Goal: Information Seeking & Learning: Learn about a topic

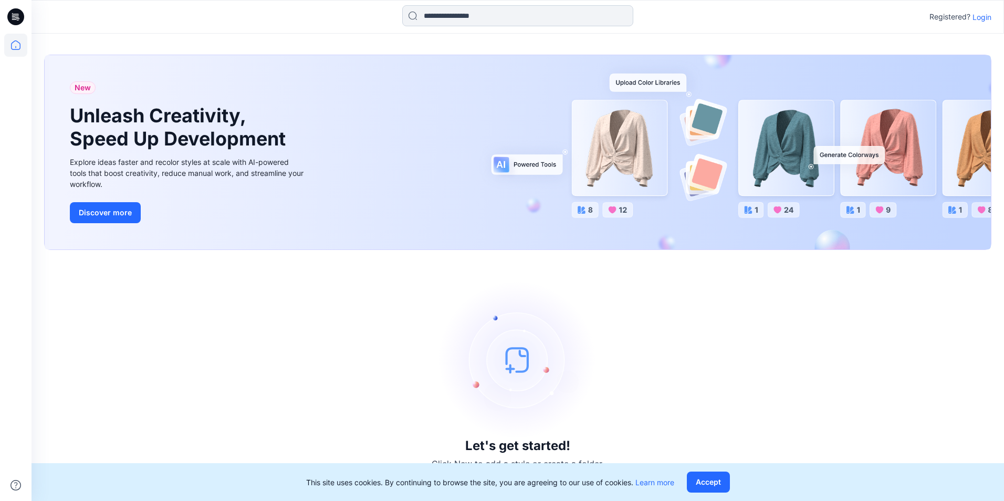
click at [463, 16] on input at bounding box center [517, 15] width 231 height 21
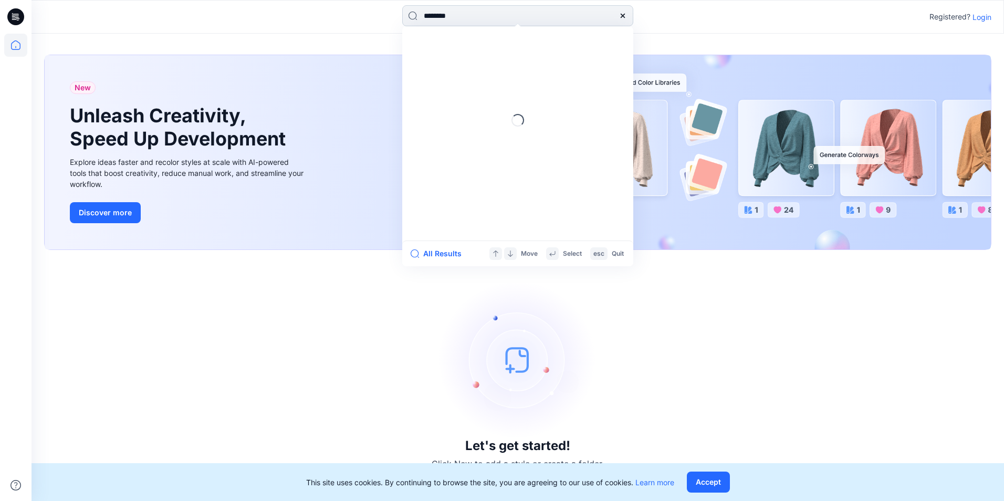
type input "********"
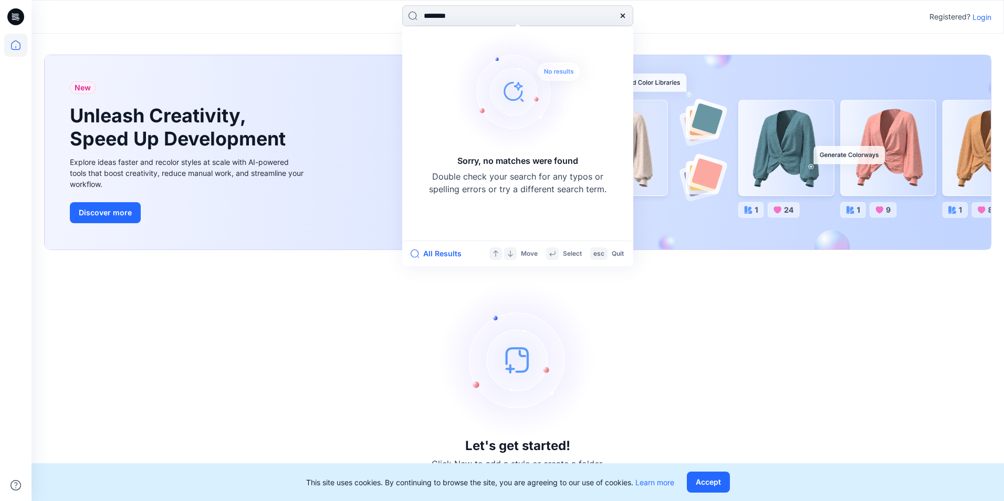
click at [471, 18] on input "********" at bounding box center [517, 15] width 231 height 21
click at [719, 482] on button "Accept" at bounding box center [708, 482] width 43 height 21
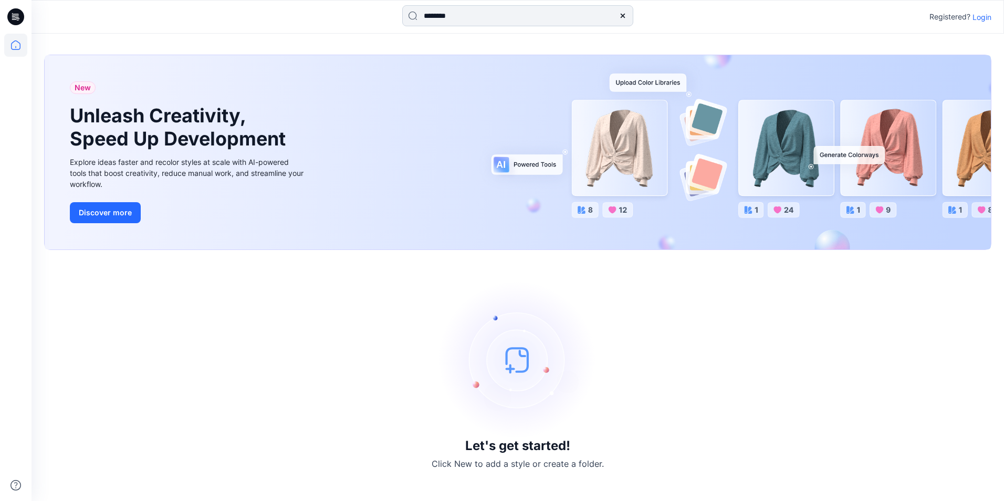
drag, startPoint x: 469, startPoint y: 15, endPoint x: 507, endPoint y: 18, distance: 38.4
click at [469, 15] on input "********" at bounding box center [517, 15] width 231 height 21
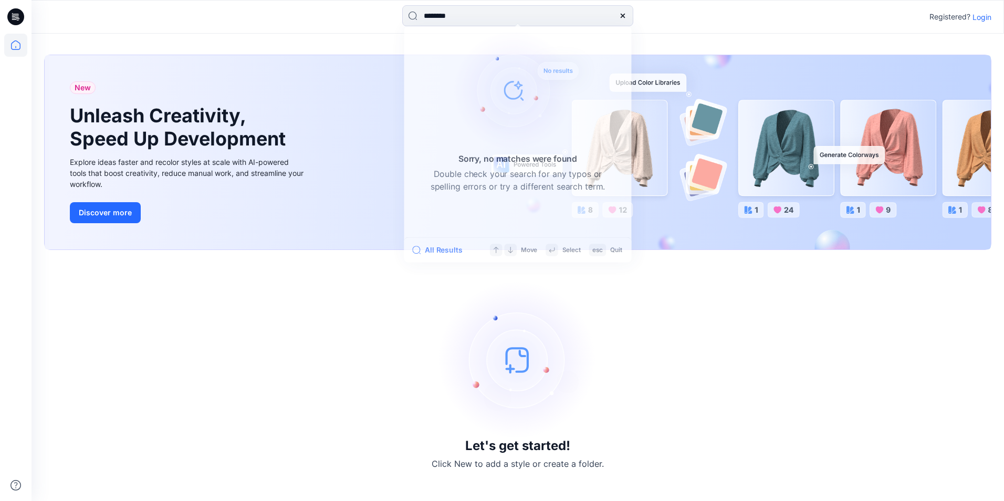
click at [463, 318] on img at bounding box center [518, 360] width 158 height 158
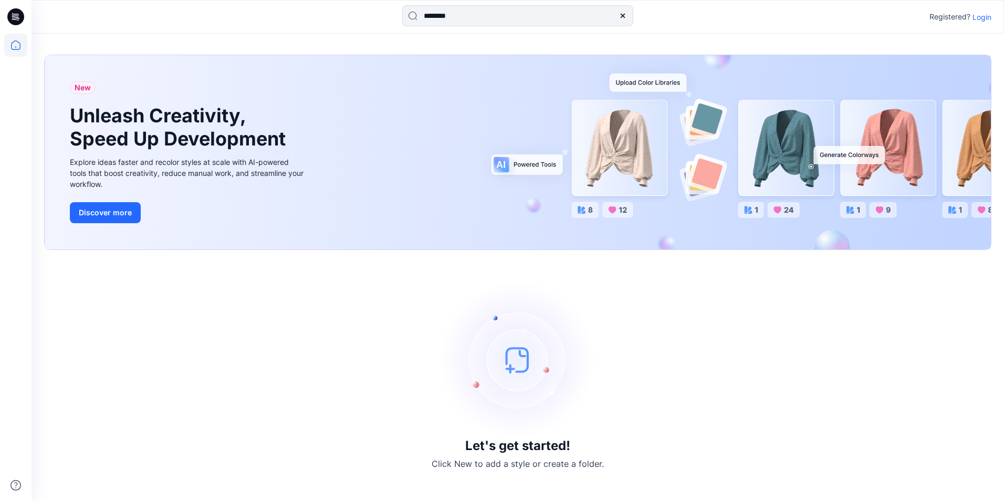
click at [518, 365] on img at bounding box center [518, 360] width 158 height 158
click at [18, 42] on icon at bounding box center [15, 45] width 23 height 23
click at [17, 42] on icon at bounding box center [15, 44] width 9 height 9
click at [617, 147] on div "New Unleash Creativity, Speed Up Development Explore ideas faster and recolor s…" at bounding box center [518, 152] width 947 height 194
click at [462, 15] on input at bounding box center [517, 15] width 231 height 21
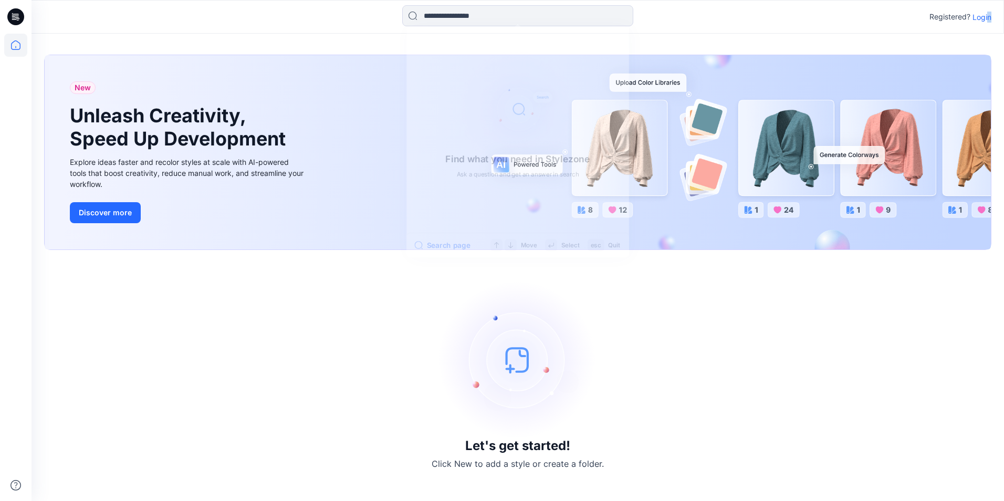
click at [989, 13] on p "Login" at bounding box center [982, 17] width 19 height 11
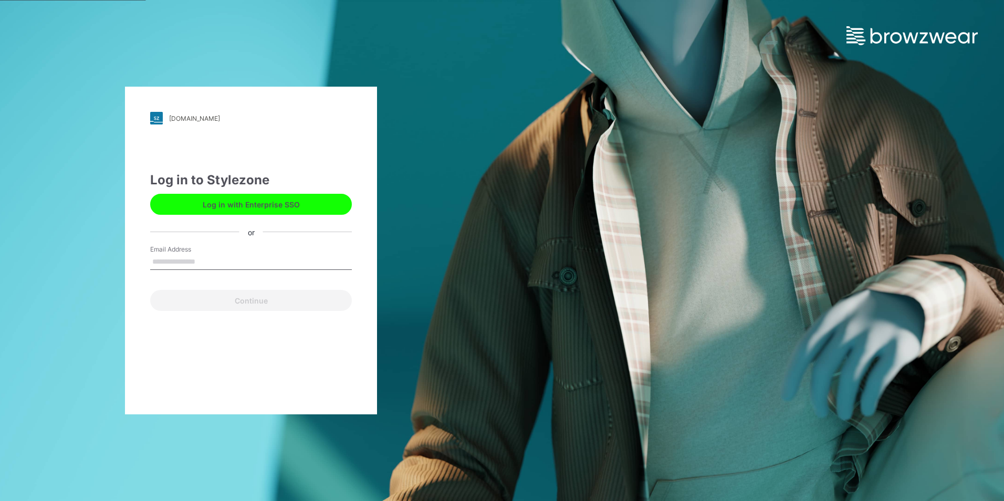
click at [166, 247] on label "Email Address" at bounding box center [187, 249] width 74 height 9
click at [166, 254] on input "Email Address" at bounding box center [251, 262] width 202 height 16
click at [171, 263] on input "Email Address" at bounding box center [251, 262] width 202 height 16
type input "**********"
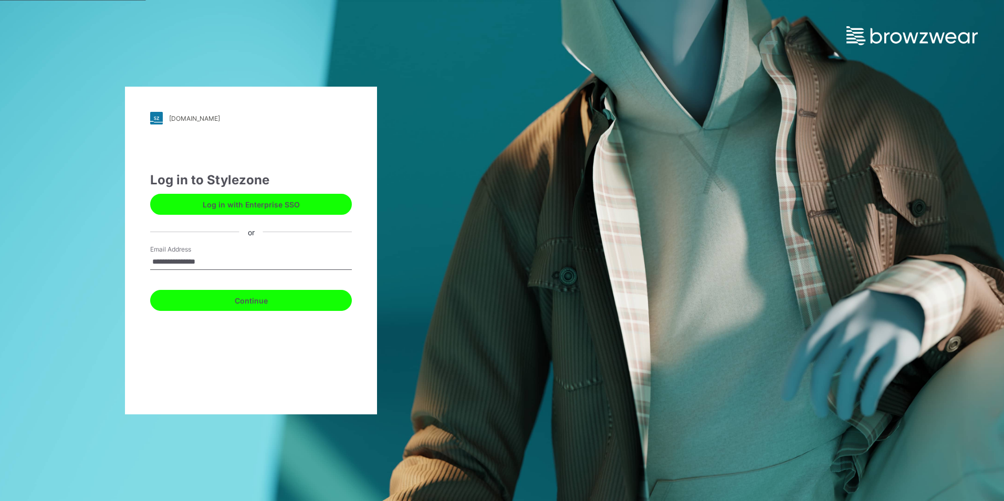
click at [246, 296] on button "Continue" at bounding box center [251, 300] width 202 height 21
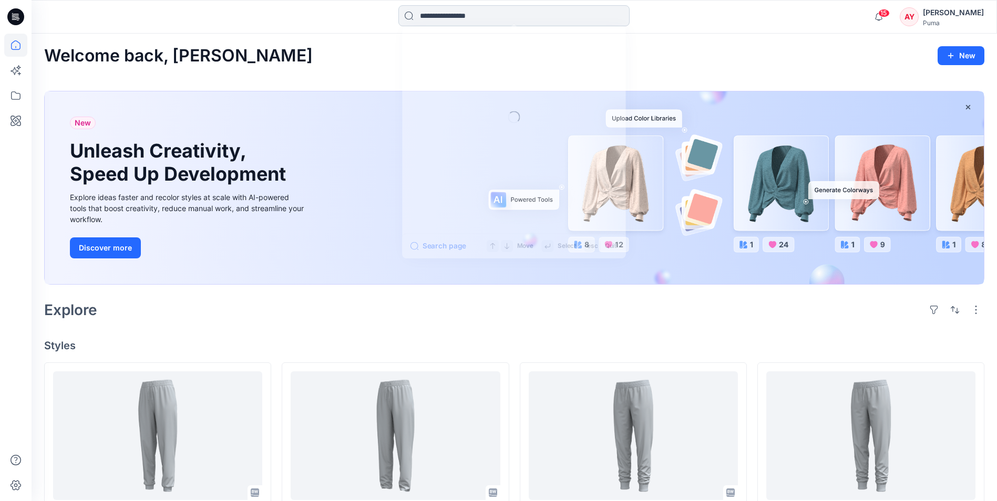
click at [450, 19] on input at bounding box center [513, 15] width 231 height 21
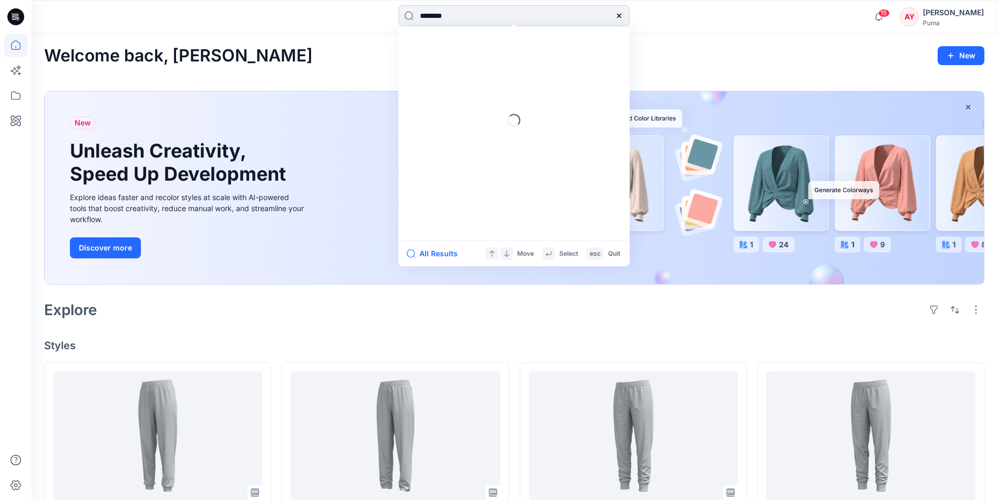
type input "********"
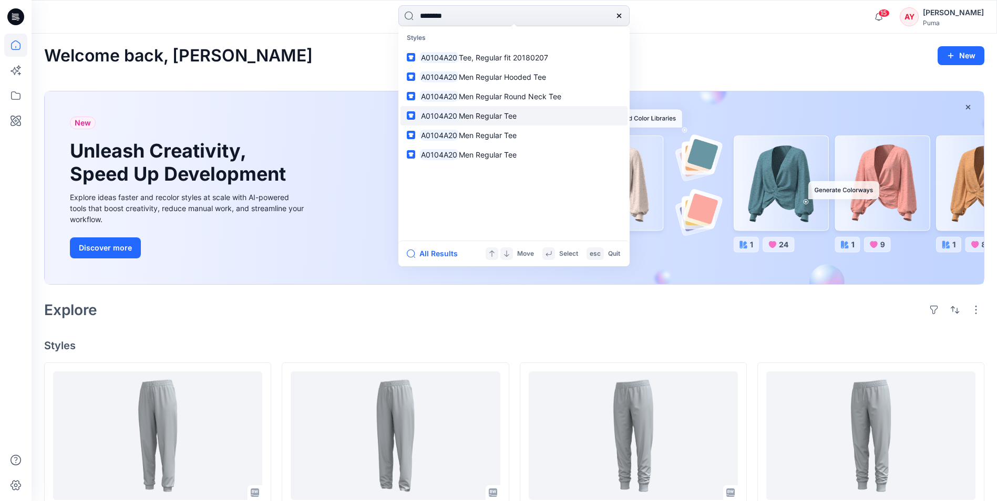
click at [500, 118] on span "Men Regular Tee" at bounding box center [488, 115] width 58 height 9
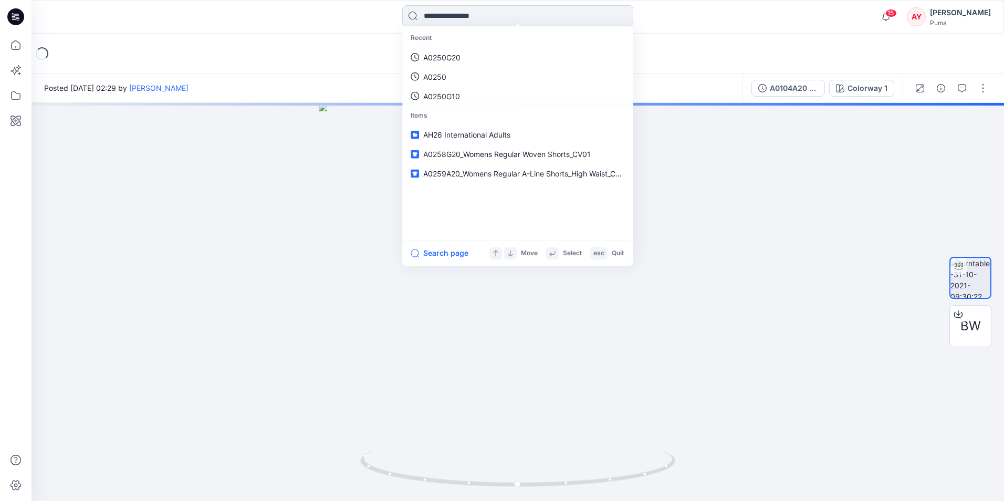
click at [453, 18] on input at bounding box center [517, 15] width 231 height 21
click at [466, 26] on div "Recent A0104A20 A0250G20 A0250 Items A0104A20 Men Regular Tee AH26 Internationa…" at bounding box center [517, 133] width 231 height 214
click at [469, 17] on input at bounding box center [517, 15] width 231 height 21
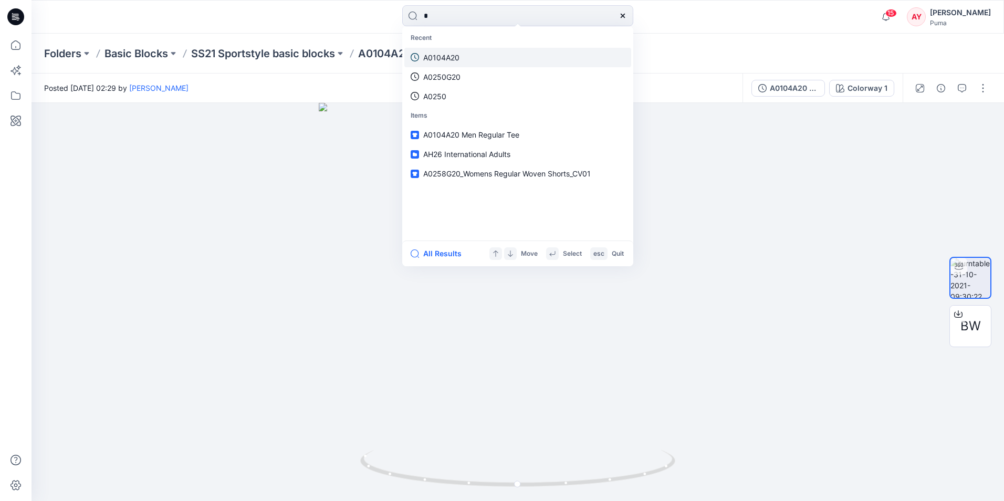
type input "*"
click at [439, 57] on p "A0104A20" at bounding box center [441, 57] width 36 height 11
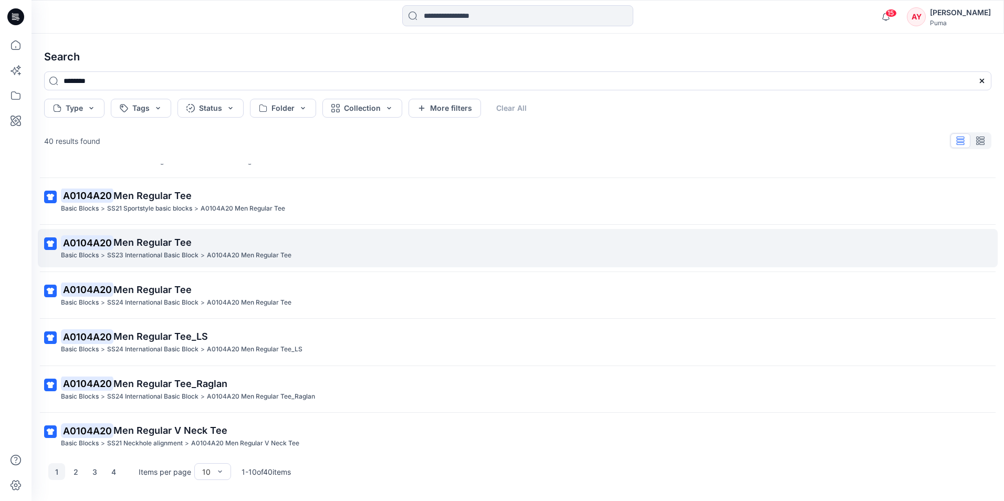
scroll to position [158, 0]
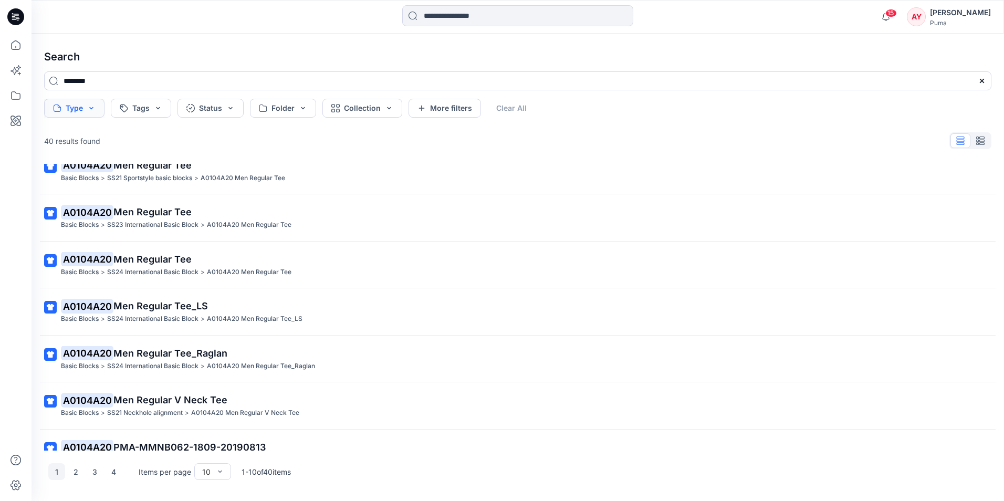
click at [88, 107] on button "Type" at bounding box center [74, 108] width 60 height 19
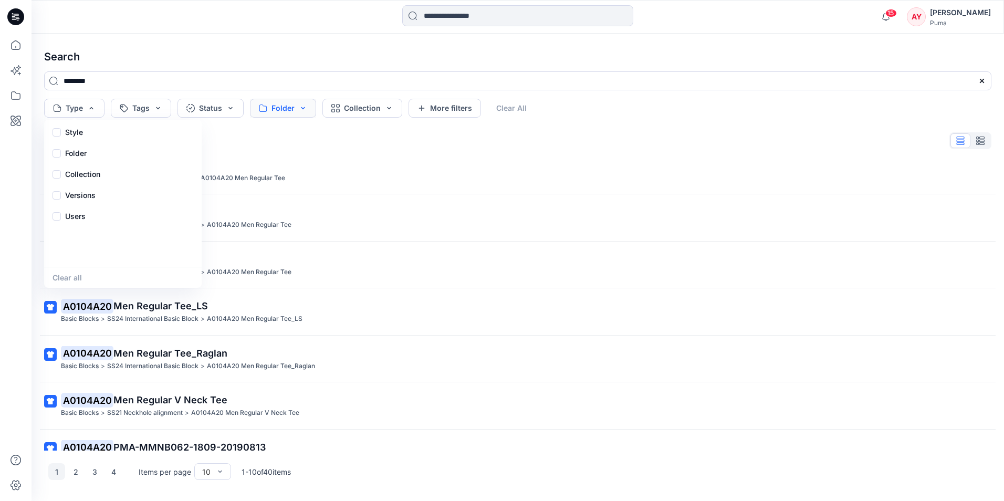
click at [304, 107] on button "Folder" at bounding box center [283, 108] width 66 height 19
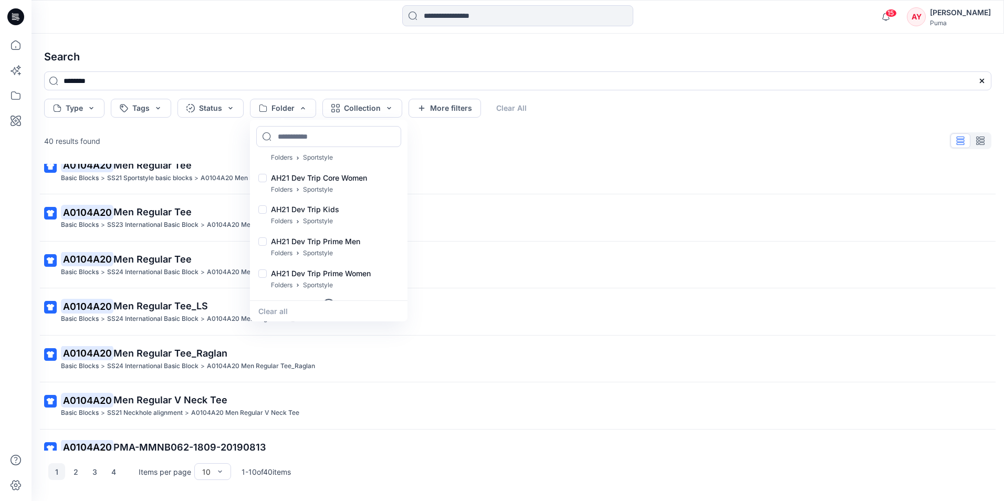
scroll to position [449, 0]
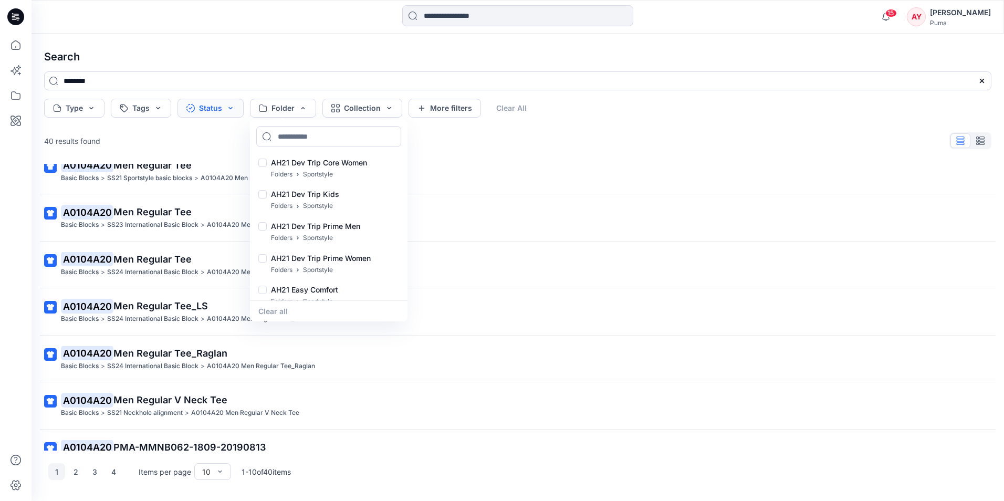
click at [220, 114] on button "Status" at bounding box center [211, 108] width 66 height 19
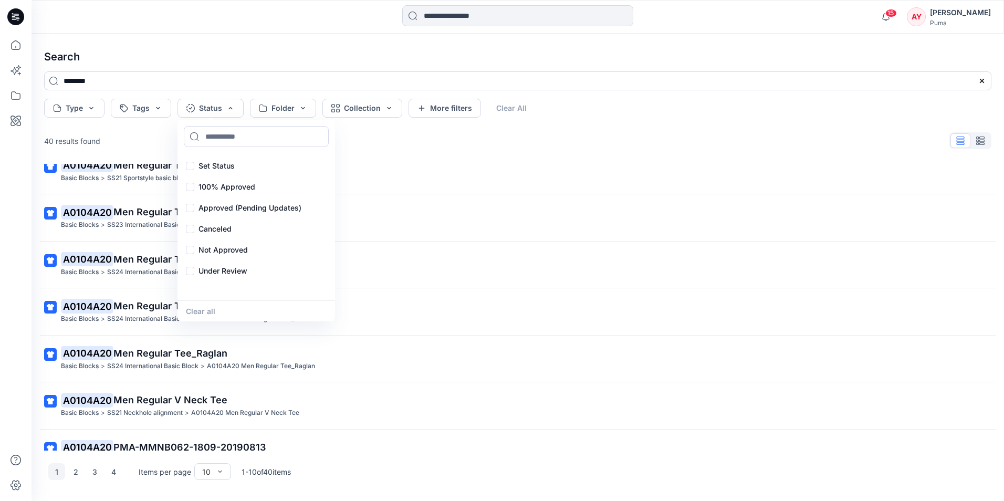
click at [782, 24] on div "15 Notifications Harry Nguyen shared A0250K20_Womens Regular Pes Tricot Knit Pa…" at bounding box center [518, 16] width 972 height 23
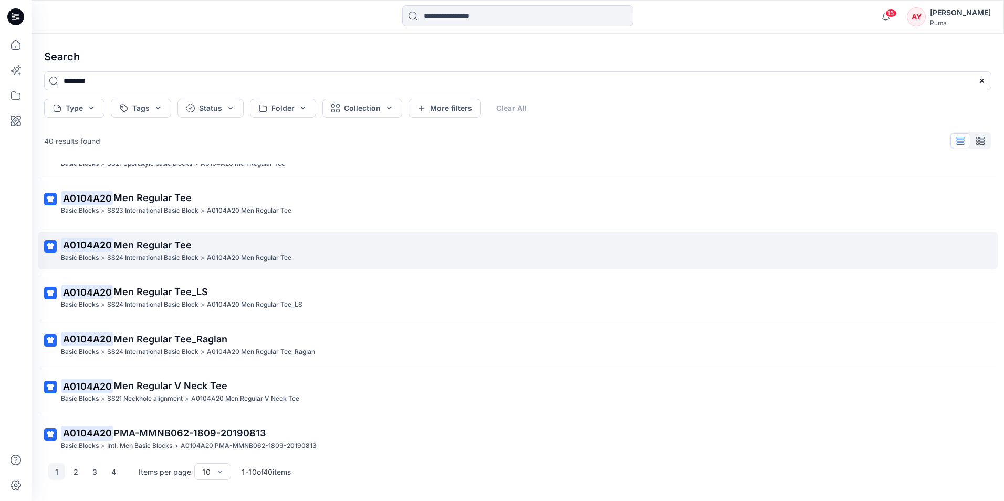
scroll to position [183, 0]
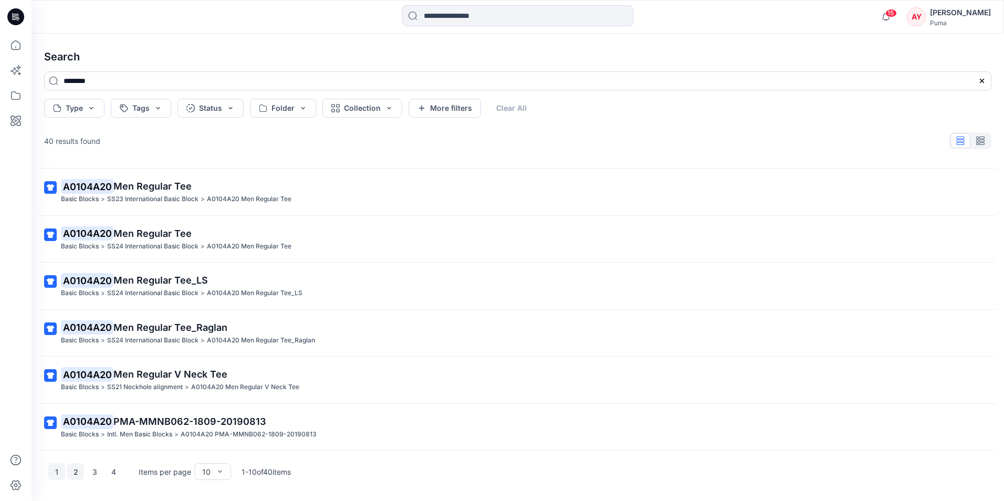
click at [76, 475] on button "2" at bounding box center [75, 471] width 17 height 17
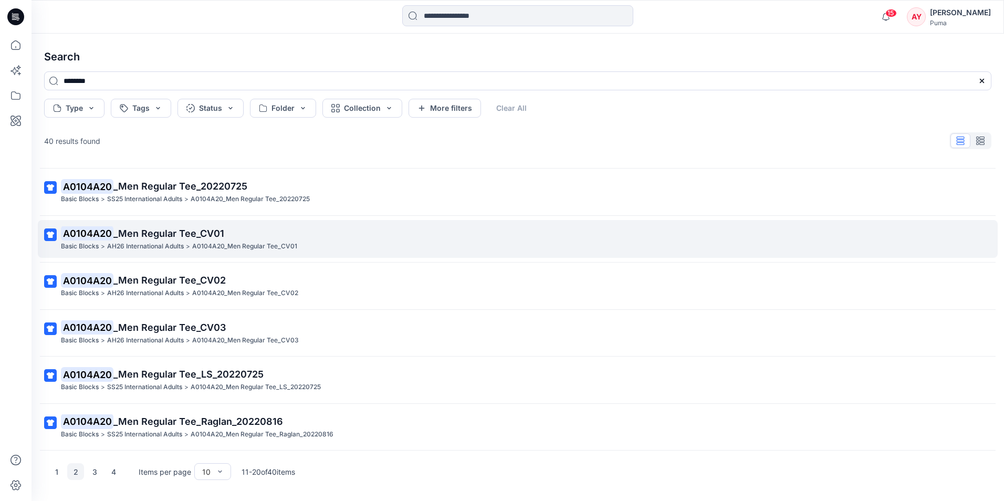
click at [181, 232] on span "_Men Regular Tee_CV01" at bounding box center [168, 233] width 111 height 11
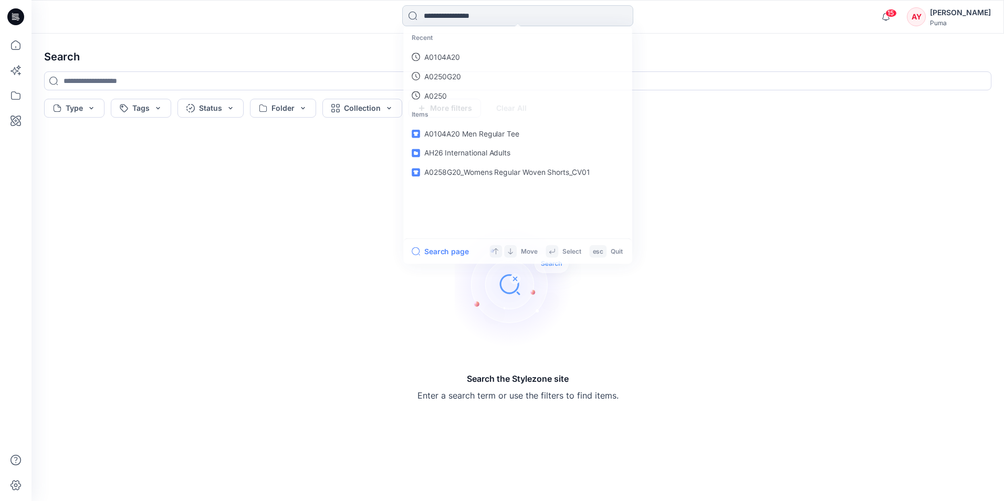
click at [426, 15] on input at bounding box center [517, 15] width 231 height 21
click at [460, 59] on link "A0104A20" at bounding box center [517, 57] width 227 height 19
type input "********"
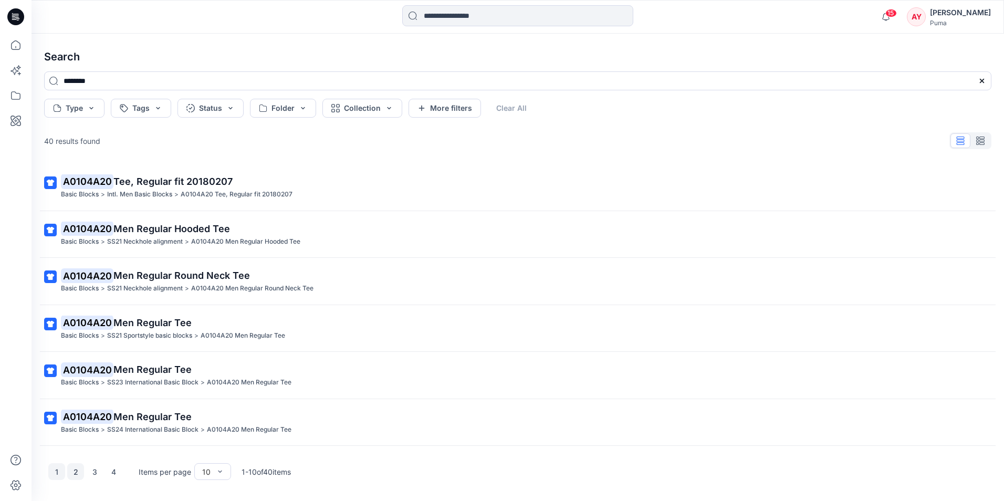
click at [76, 473] on button "2" at bounding box center [75, 471] width 17 height 17
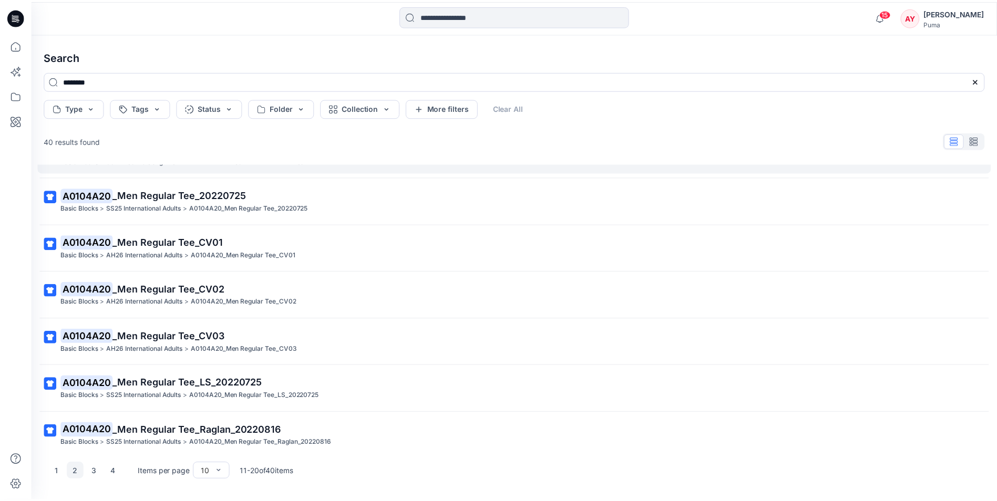
scroll to position [183, 0]
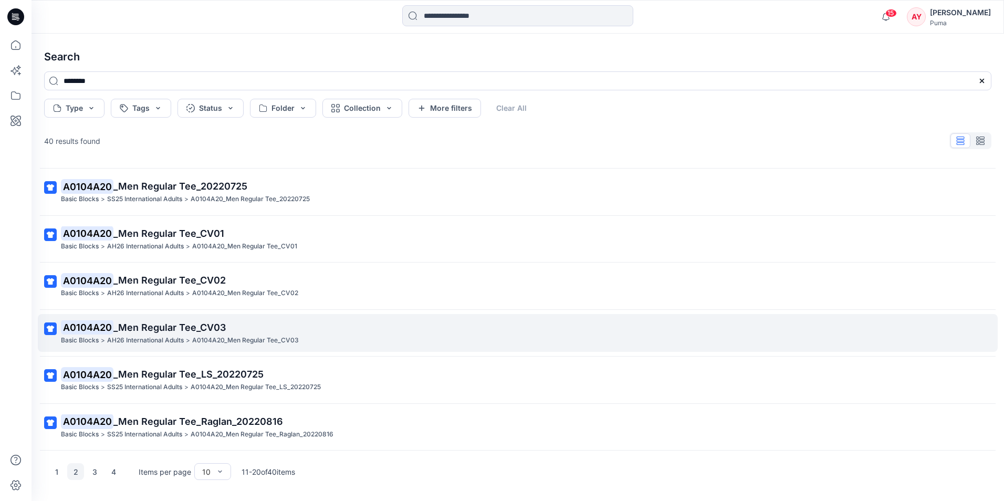
click at [157, 327] on span "_Men Regular Tee_CV03" at bounding box center [169, 327] width 112 height 11
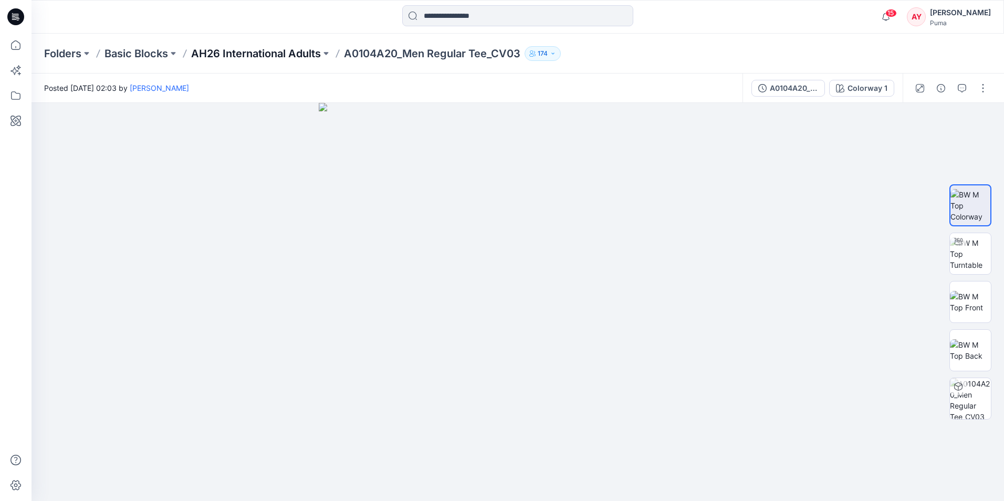
click at [255, 54] on p "AH26 International Adults" at bounding box center [256, 53] width 130 height 15
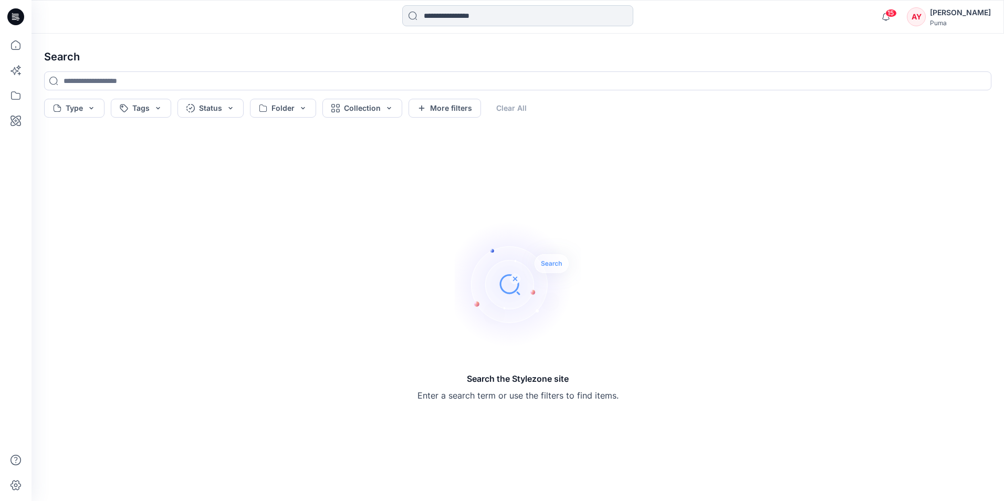
click at [476, 5] on input at bounding box center [517, 15] width 231 height 21
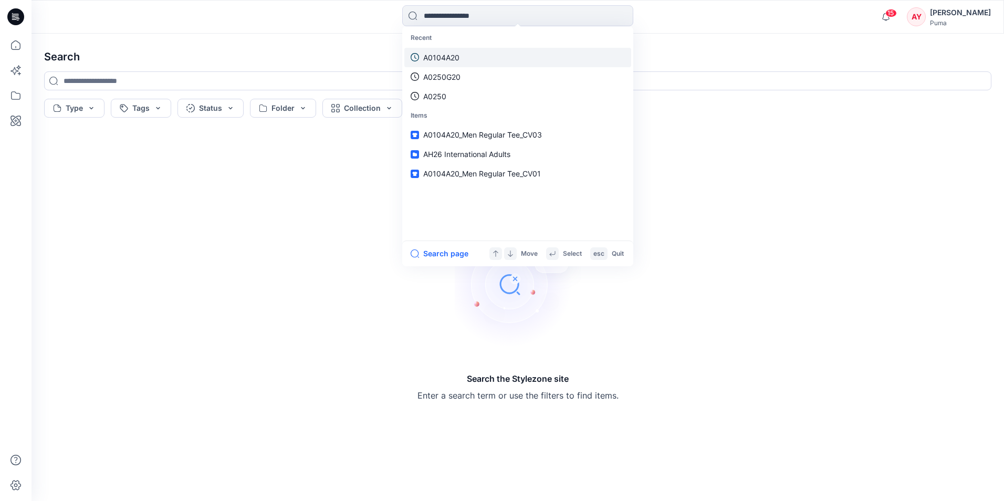
click at [476, 58] on link "A0104A20" at bounding box center [517, 57] width 227 height 19
type input "********"
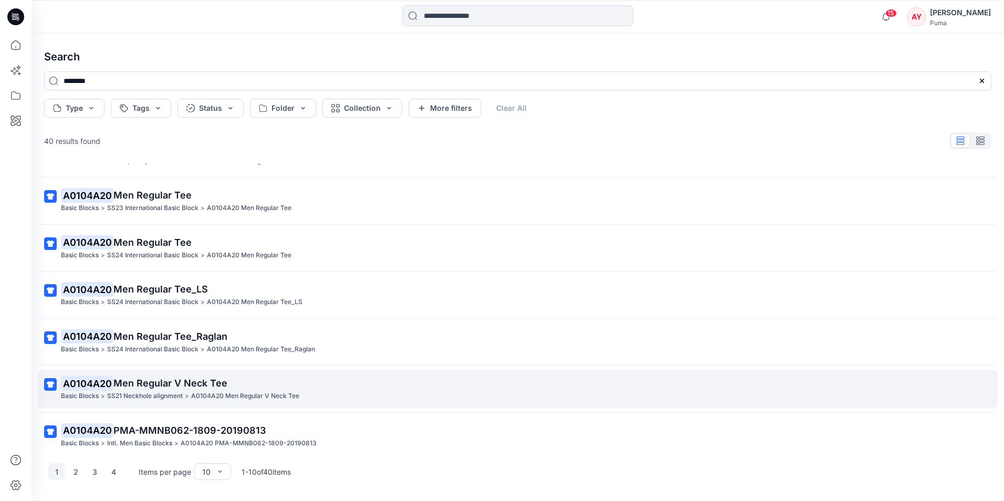
scroll to position [183, 0]
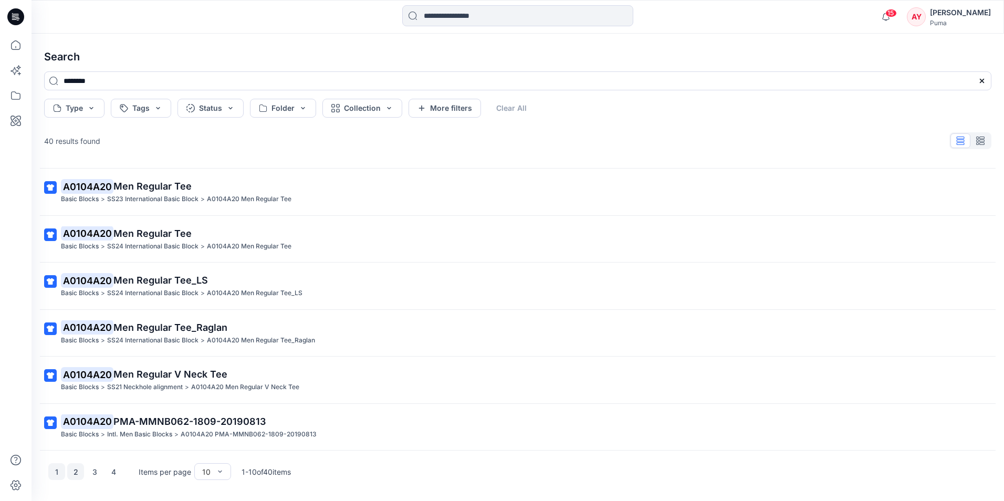
click at [80, 475] on button "2" at bounding box center [75, 471] width 17 height 17
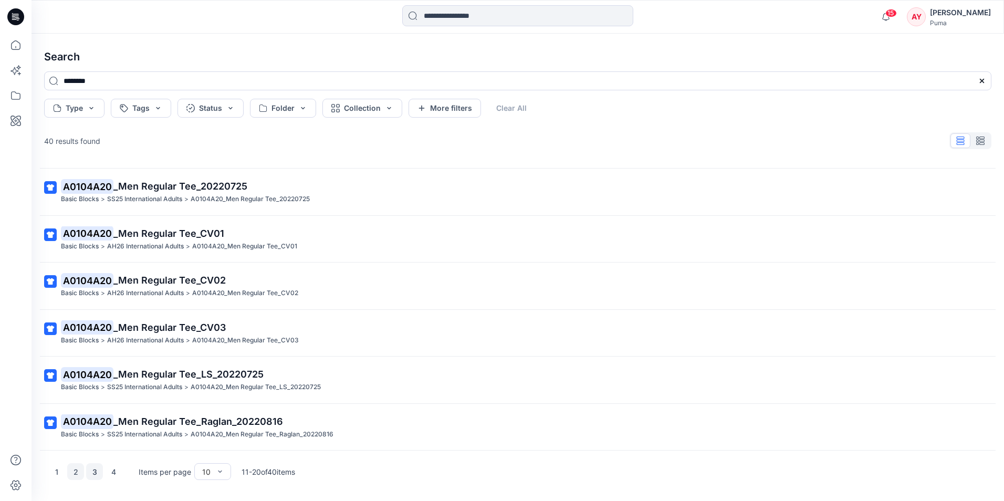
click at [95, 472] on button "3" at bounding box center [94, 471] width 17 height 17
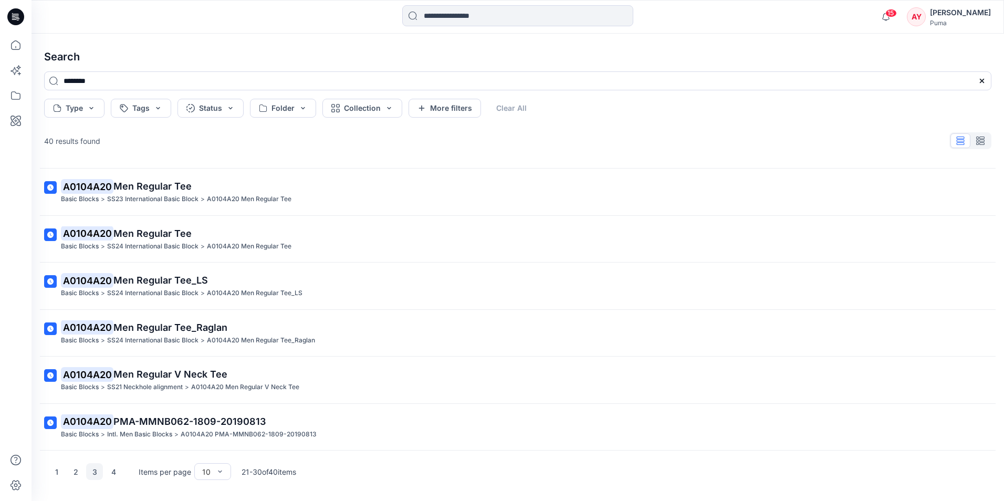
click at [111, 483] on div "1 2 3 4 Items per page 10 21 - 30 of 40 items" at bounding box center [518, 472] width 964 height 42
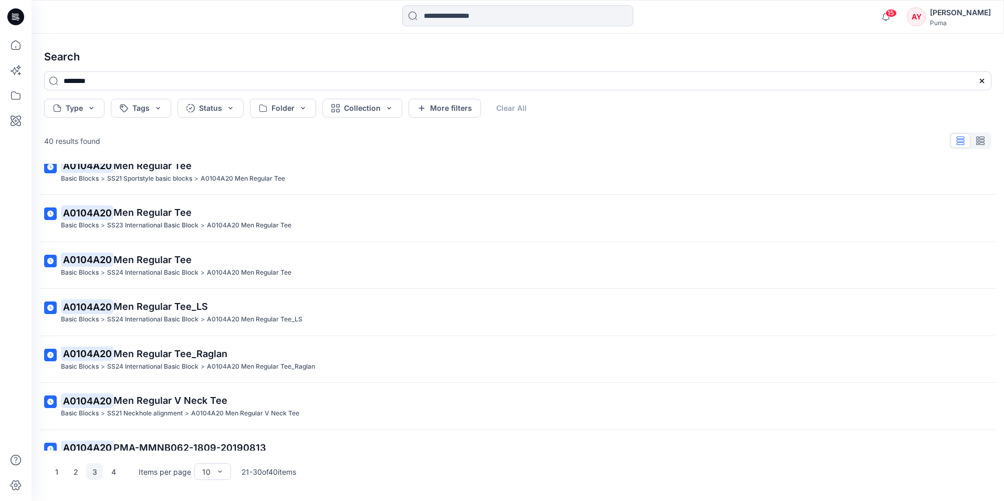
scroll to position [158, 0]
click at [113, 472] on button "4" at bounding box center [113, 471] width 17 height 17
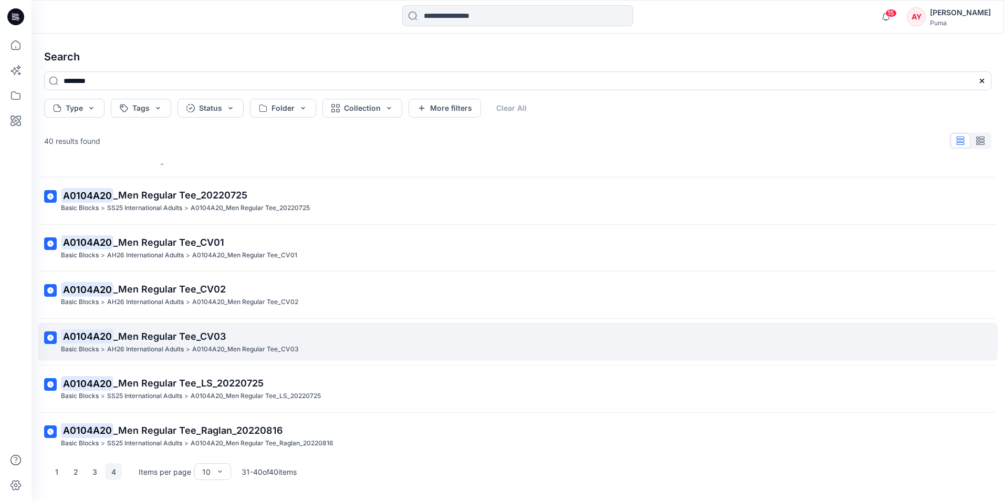
scroll to position [183, 0]
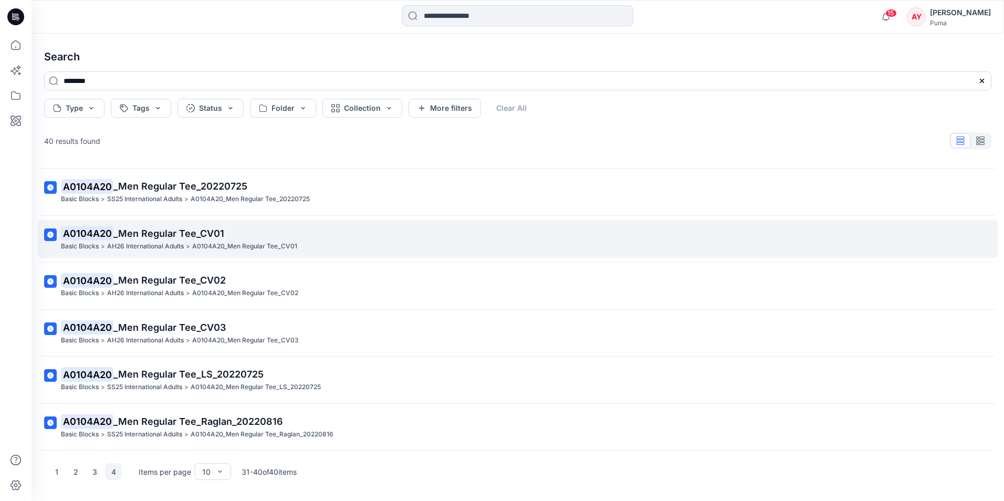
click at [194, 242] on p "A0104A20_Men Regular Tee_CV01" at bounding box center [244, 246] width 105 height 11
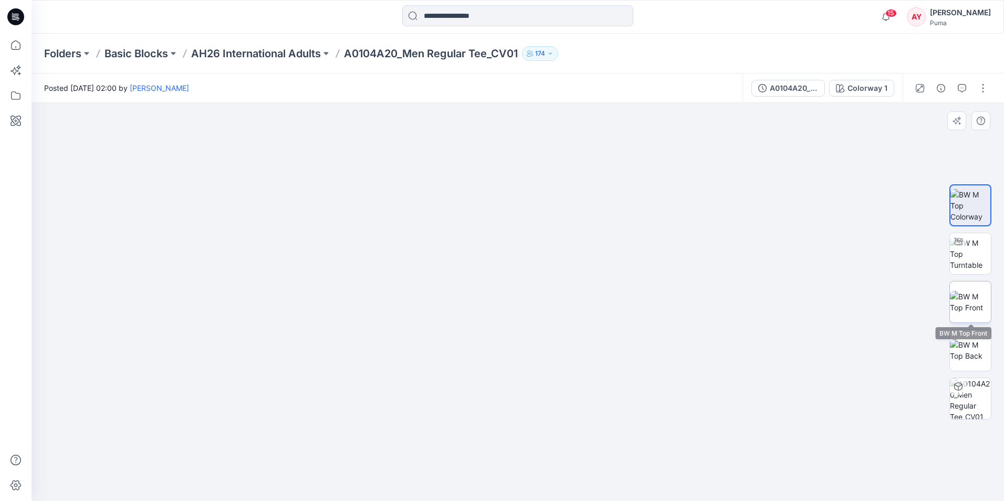
click at [968, 299] on img at bounding box center [970, 302] width 41 height 22
drag, startPoint x: 598, startPoint y: 282, endPoint x: 497, endPoint y: 289, distance: 100.6
click at [497, 289] on img at bounding box center [517, 274] width 525 height 454
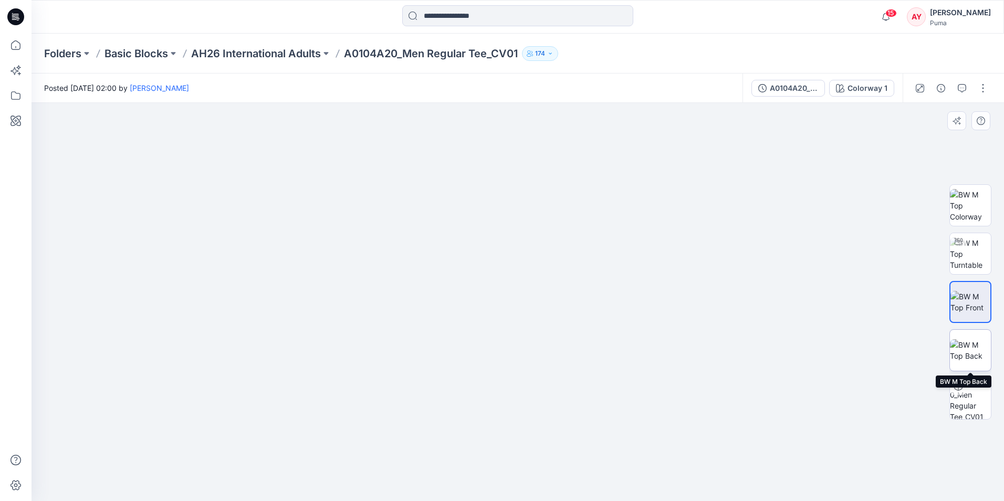
click at [977, 347] on img at bounding box center [970, 350] width 41 height 22
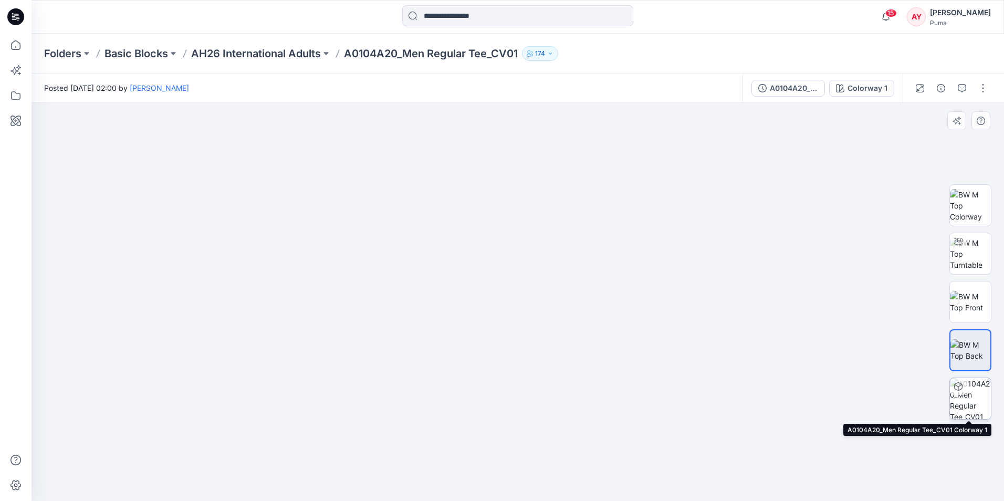
click at [972, 399] on img at bounding box center [970, 398] width 41 height 41
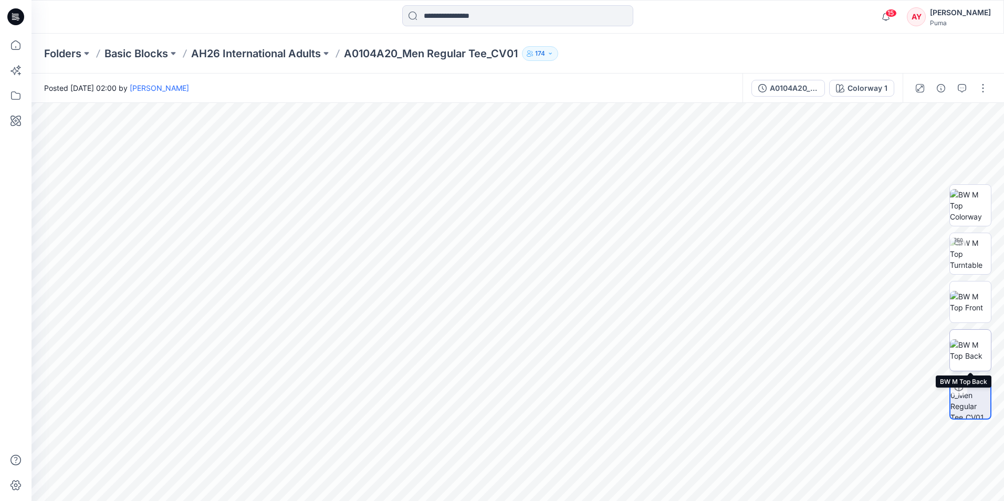
click at [974, 349] on img at bounding box center [970, 350] width 41 height 22
drag, startPoint x: 598, startPoint y: 352, endPoint x: 567, endPoint y: 358, distance: 32.0
click at [567, 358] on img at bounding box center [518, 302] width 398 height 398
drag, startPoint x: 562, startPoint y: 345, endPoint x: 483, endPoint y: 348, distance: 78.3
click at [482, 351] on img at bounding box center [518, 302] width 398 height 398
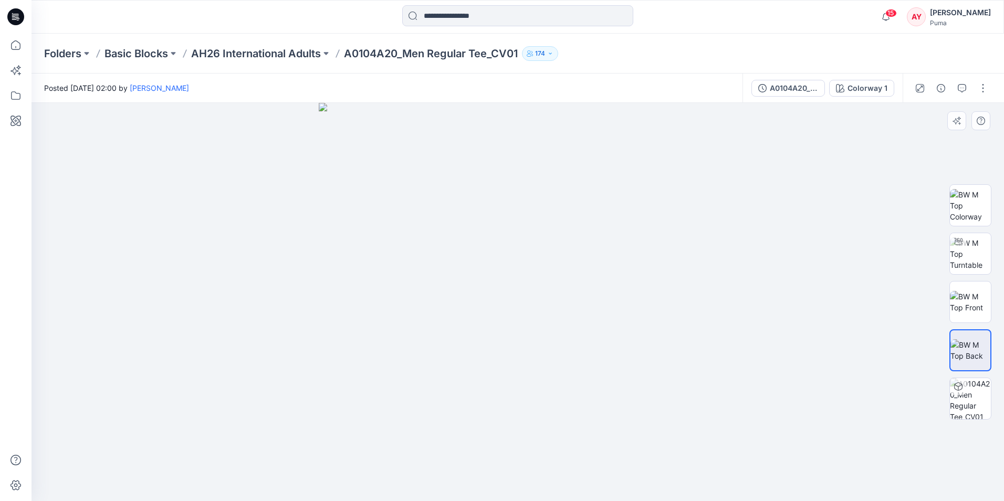
click at [560, 299] on img at bounding box center [518, 302] width 398 height 398
click at [681, 366] on img at bounding box center [518, 302] width 398 height 398
drag, startPoint x: 589, startPoint y: 266, endPoint x: 492, endPoint y: 313, distance: 108.1
click at [492, 313] on img at bounding box center [517, 302] width 429 height 398
drag, startPoint x: 585, startPoint y: 292, endPoint x: 495, endPoint y: 291, distance: 89.8
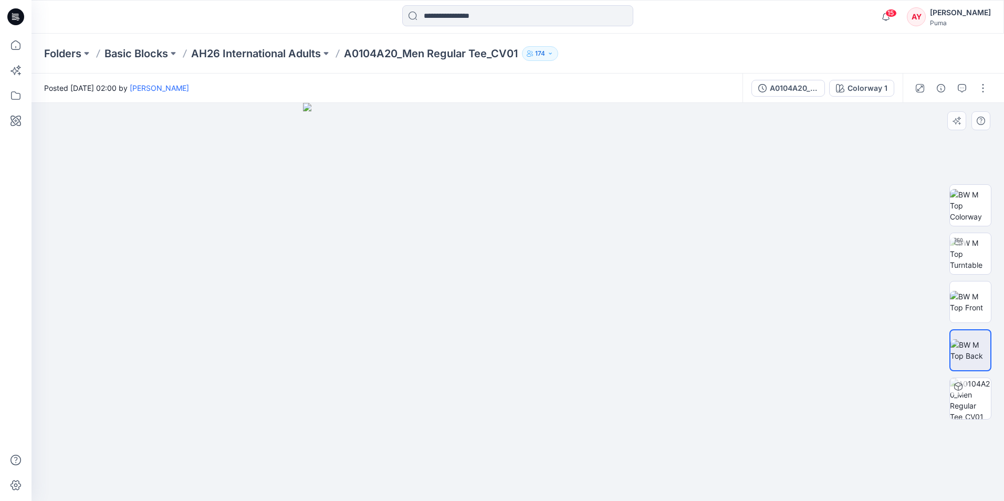
click at [500, 305] on img at bounding box center [517, 302] width 429 height 398
drag, startPoint x: 503, startPoint y: 287, endPoint x: 422, endPoint y: 294, distance: 81.1
click at [422, 294] on img at bounding box center [517, 300] width 429 height 402
drag, startPoint x: 534, startPoint y: 264, endPoint x: 465, endPoint y: 277, distance: 69.6
click at [465, 277] on img at bounding box center [517, 302] width 429 height 398
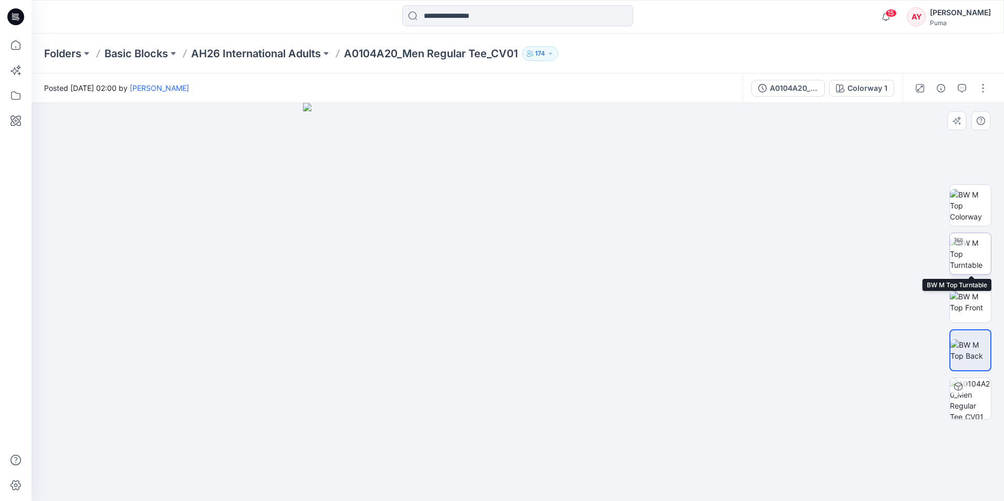
click at [968, 259] on img at bounding box center [970, 253] width 41 height 33
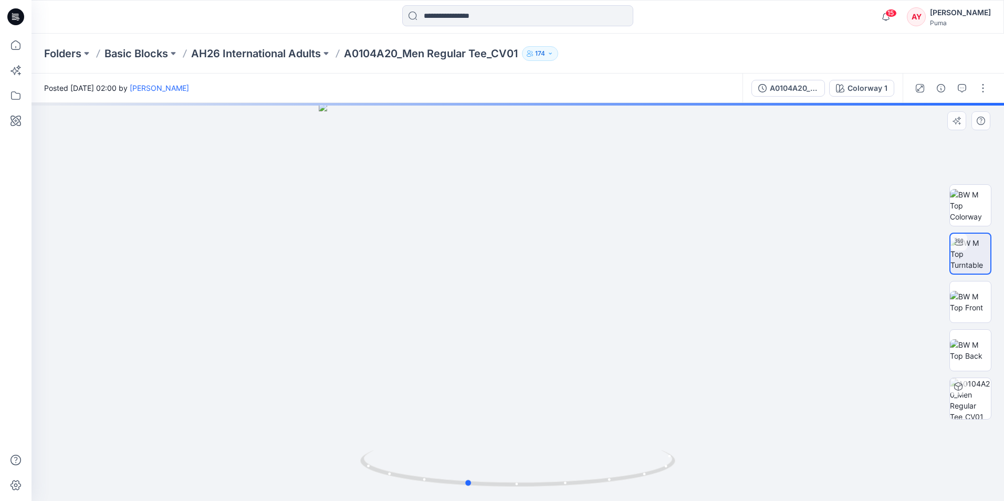
drag, startPoint x: 490, startPoint y: 256, endPoint x: 489, endPoint y: 285, distance: 28.9
click at [439, 299] on div at bounding box center [518, 302] width 973 height 398
drag, startPoint x: 552, startPoint y: 284, endPoint x: 492, endPoint y: 307, distance: 64.4
click at [492, 307] on div at bounding box center [518, 302] width 973 height 398
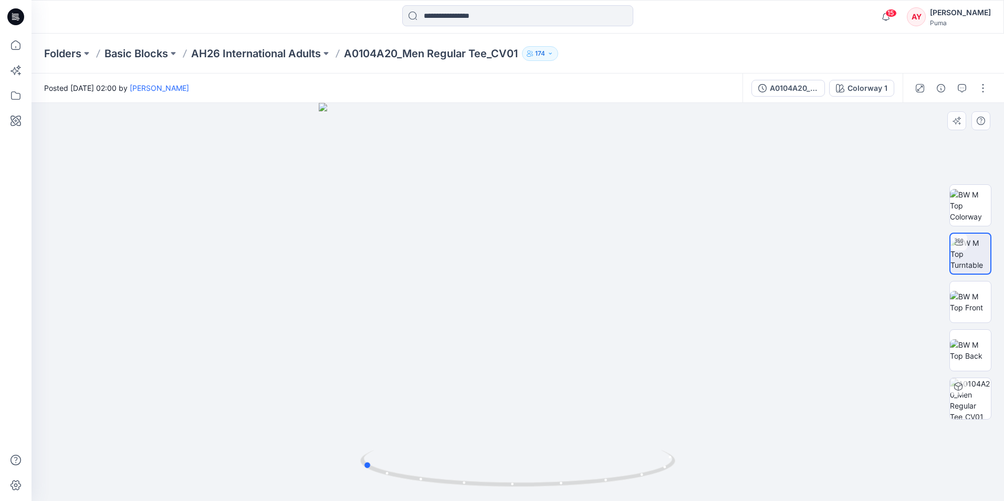
drag, startPoint x: 567, startPoint y: 349, endPoint x: 522, endPoint y: 390, distance: 61.0
click at [522, 390] on div at bounding box center [518, 302] width 973 height 398
drag, startPoint x: 501, startPoint y: 304, endPoint x: 505, endPoint y: 319, distance: 16.0
click at [505, 319] on div at bounding box center [518, 302] width 973 height 398
